Goal: Information Seeking & Learning: Learn about a topic

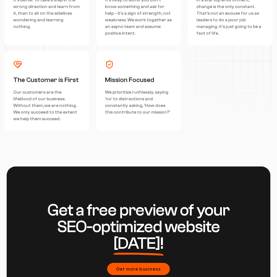
scroll to position [2490, 0]
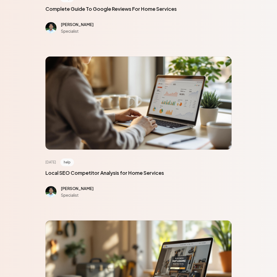
scroll to position [2490, 0]
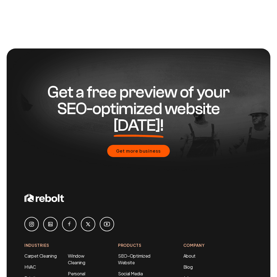
scroll to position [452, 0]
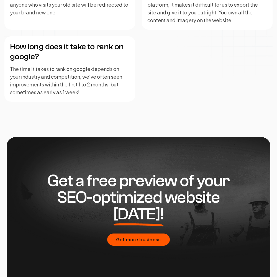
scroll to position [1362, 0]
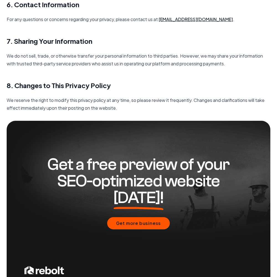
scroll to position [801, 0]
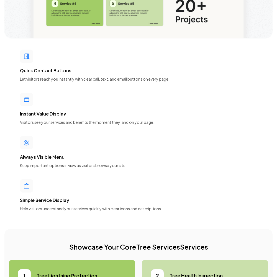
scroll to position [2490, 0]
